Goal: Task Accomplishment & Management: Manage account settings

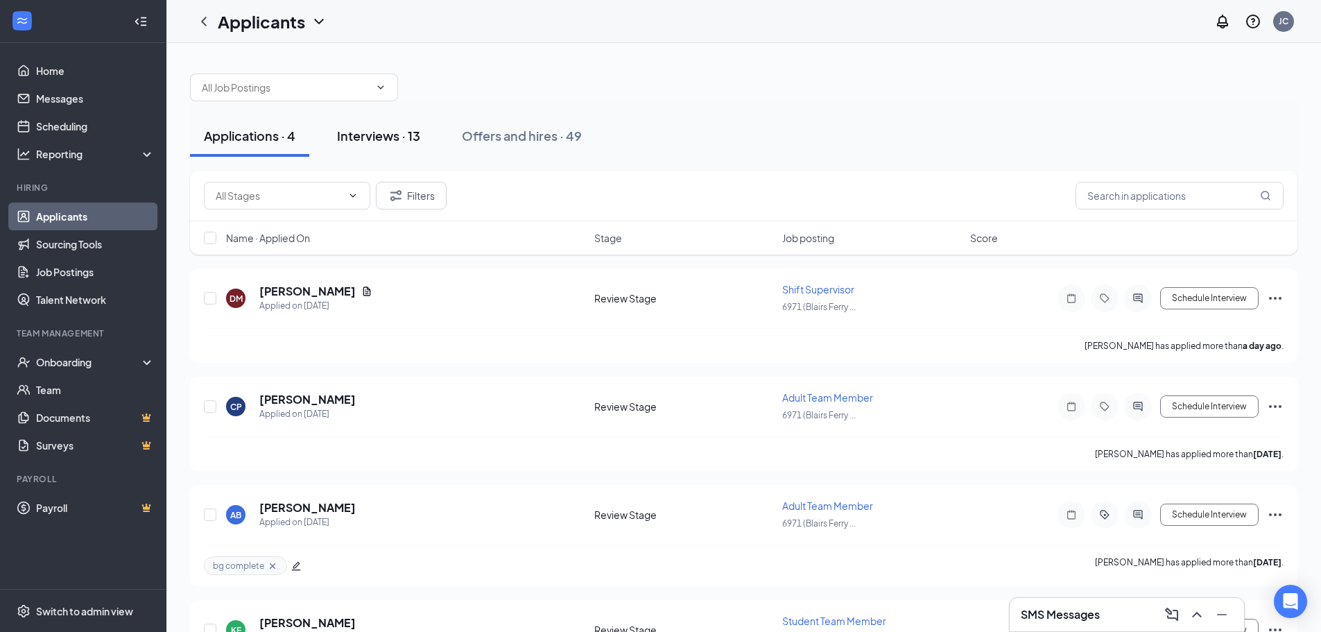
click at [380, 132] on div "Interviews · 13" at bounding box center [378, 135] width 83 height 17
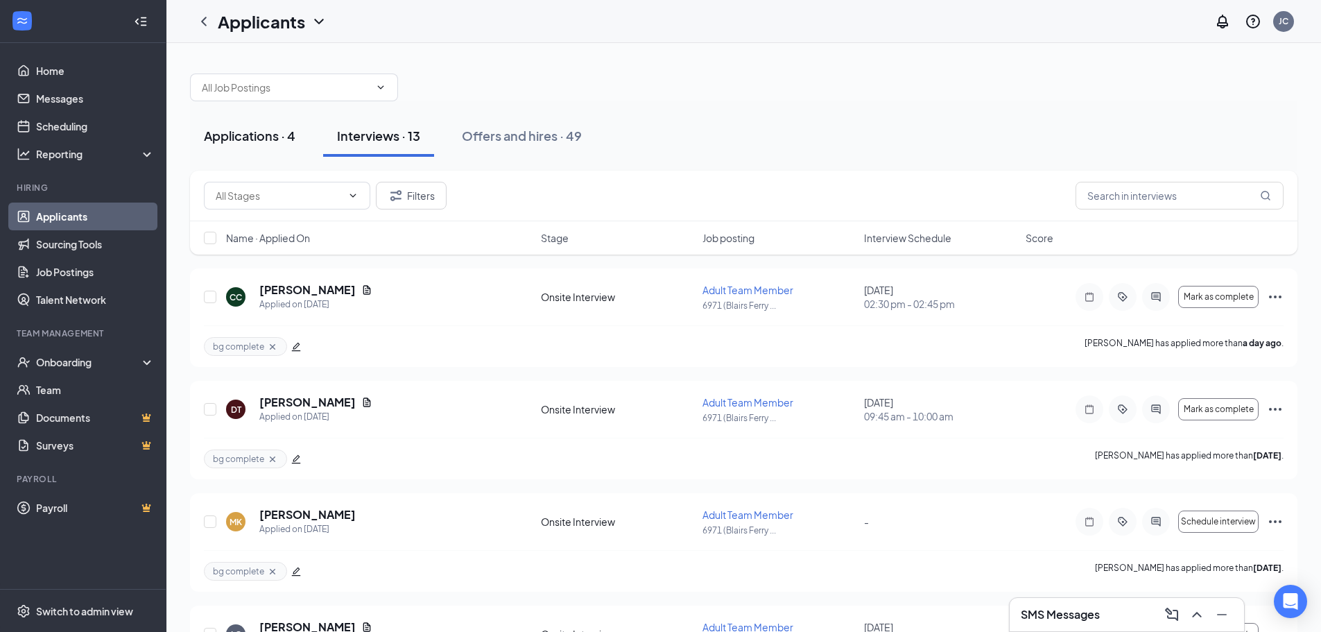
click at [244, 146] on button "Applications · 4" at bounding box center [249, 136] width 119 height 42
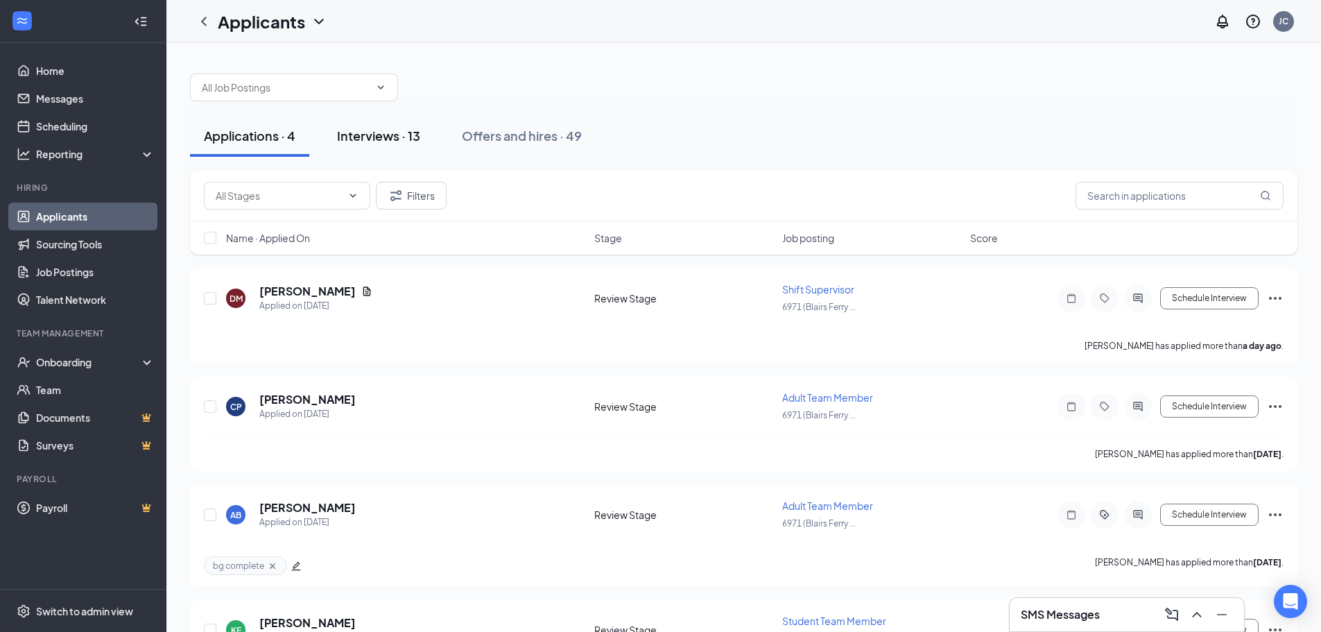
click at [391, 138] on div "Interviews · 13" at bounding box center [378, 135] width 83 height 17
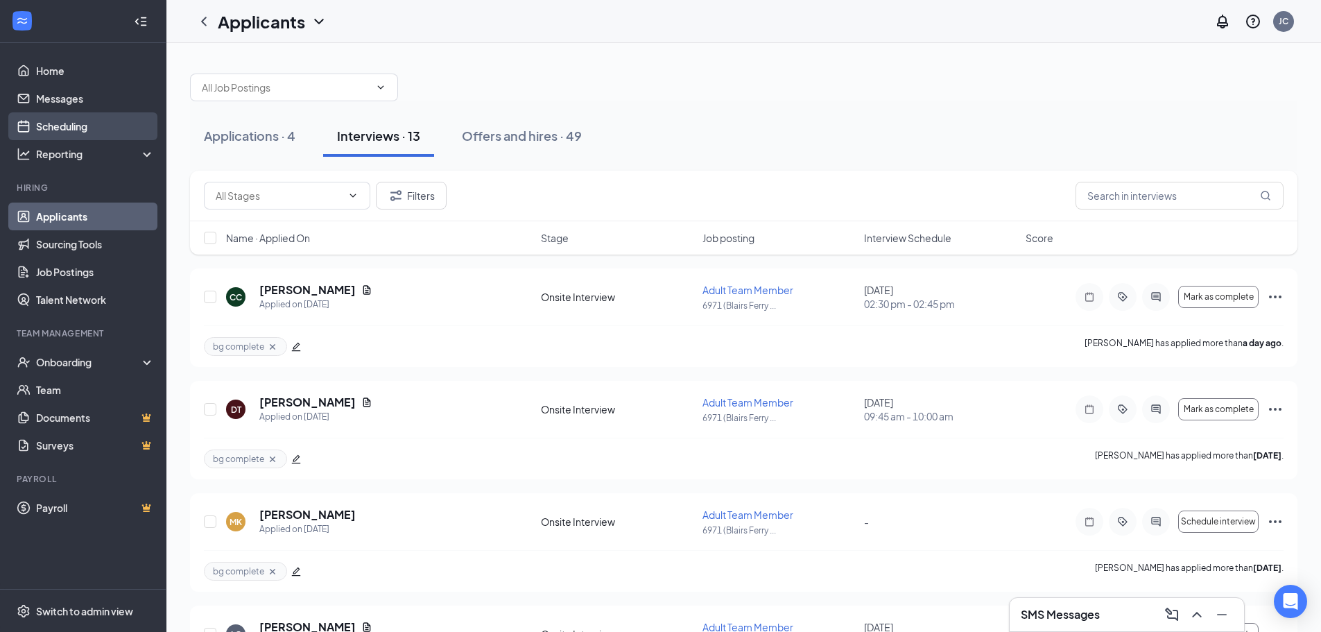
drag, startPoint x: 250, startPoint y: 147, endPoint x: 129, endPoint y: 114, distance: 125.9
click at [245, 143] on button "Applications · 4" at bounding box center [249, 136] width 119 height 42
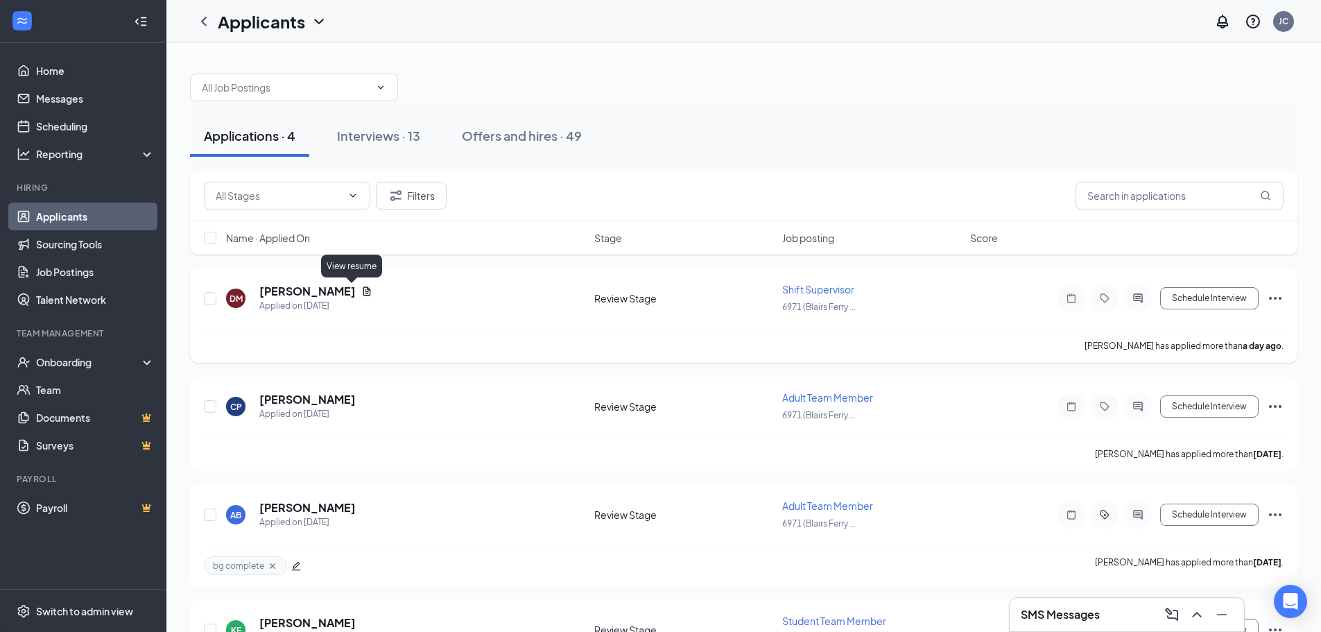
click at [361, 290] on icon "Document" at bounding box center [366, 291] width 11 height 11
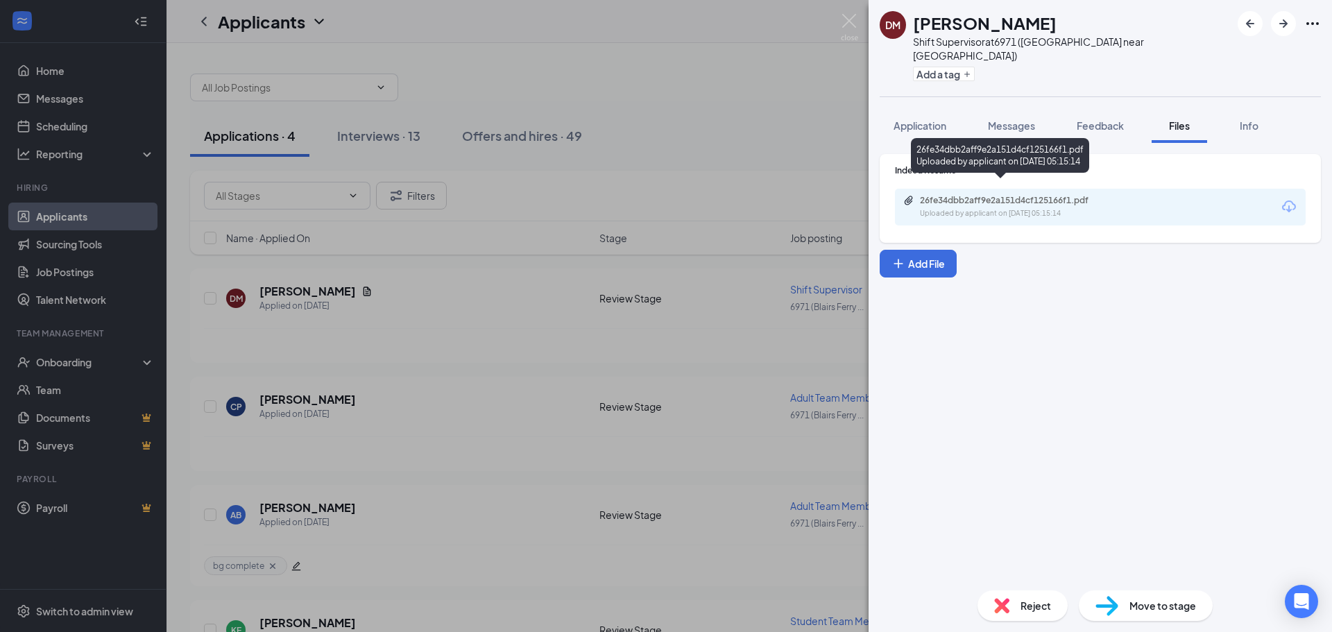
click at [1031, 189] on div "26fe34dbb2aff9e2a151d4cf125166f1.pdf Uploaded by applicant on Sep 15, 2025 at 0…" at bounding box center [1100, 207] width 411 height 37
click at [1031, 208] on div "Uploaded by applicant on Sep 15, 2025 at 05:15:14" at bounding box center [1024, 213] width 208 height 11
click at [848, 24] on img at bounding box center [849, 27] width 17 height 27
